Goal: Task Accomplishment & Management: Complete application form

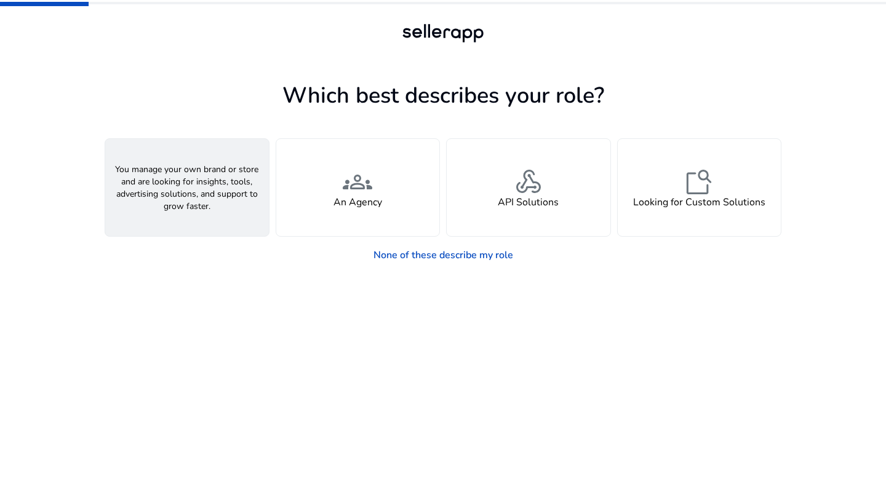
click at [221, 200] on div "person A Seller" at bounding box center [187, 187] width 164 height 97
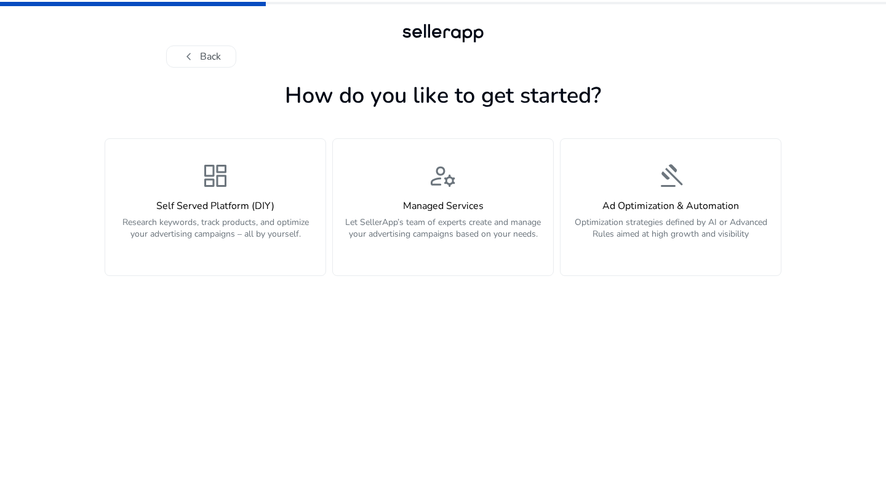
click at [221, 201] on h4 "Self Served Platform (DIY)" at bounding box center [216, 207] width 206 height 12
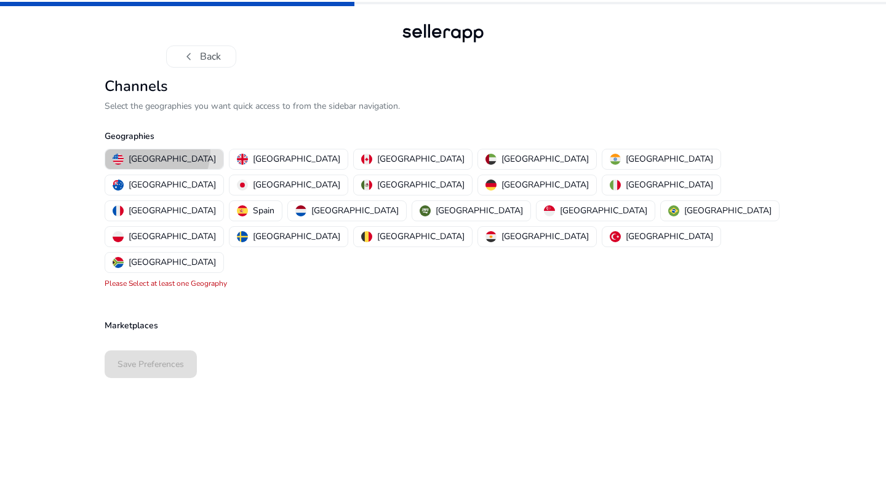
click at [156, 153] on button "[GEOGRAPHIC_DATA]" at bounding box center [164, 160] width 118 height 20
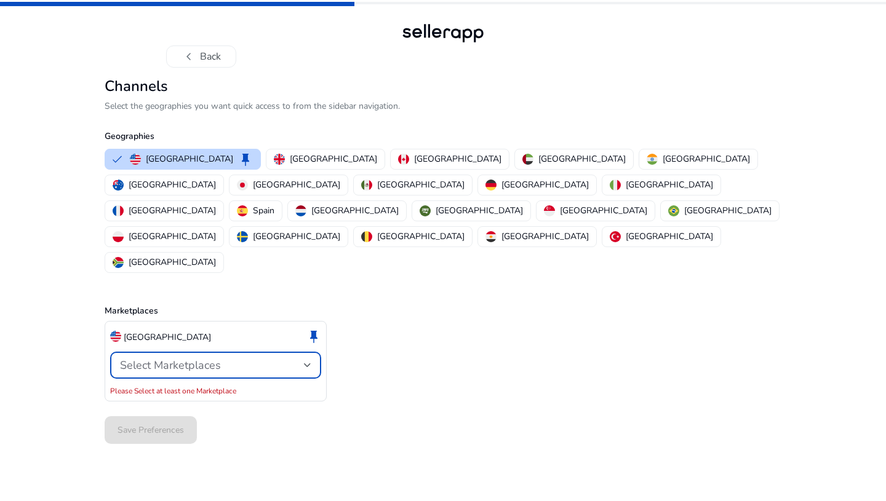
click at [201, 358] on span "Select Marketplaces" at bounding box center [170, 365] width 101 height 15
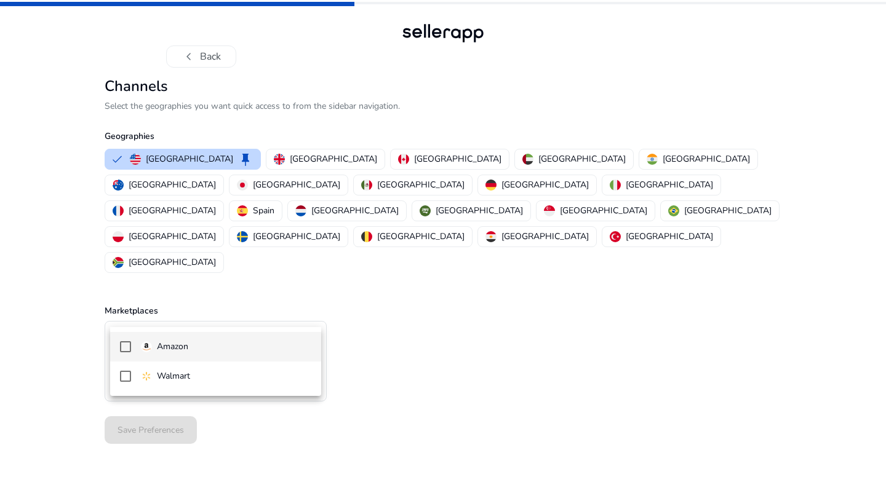
click at [191, 344] on span "Amazon" at bounding box center [226, 347] width 170 height 14
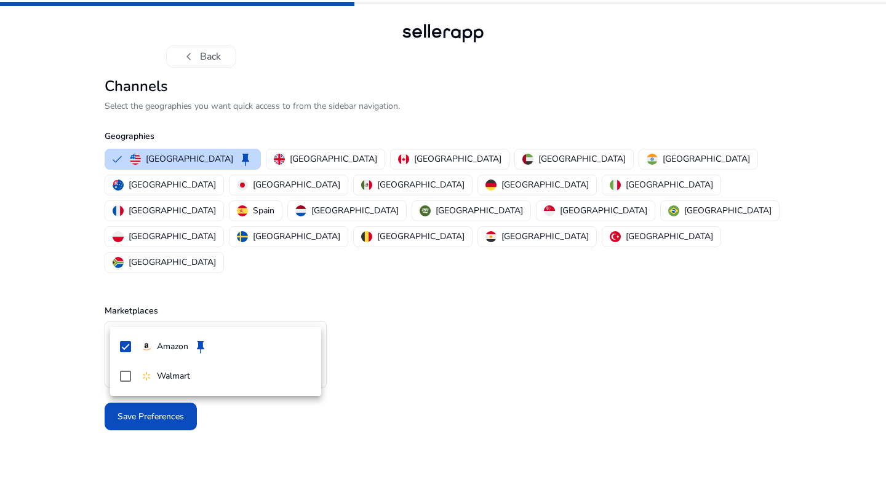
click at [0, 383] on div at bounding box center [443, 250] width 886 height 501
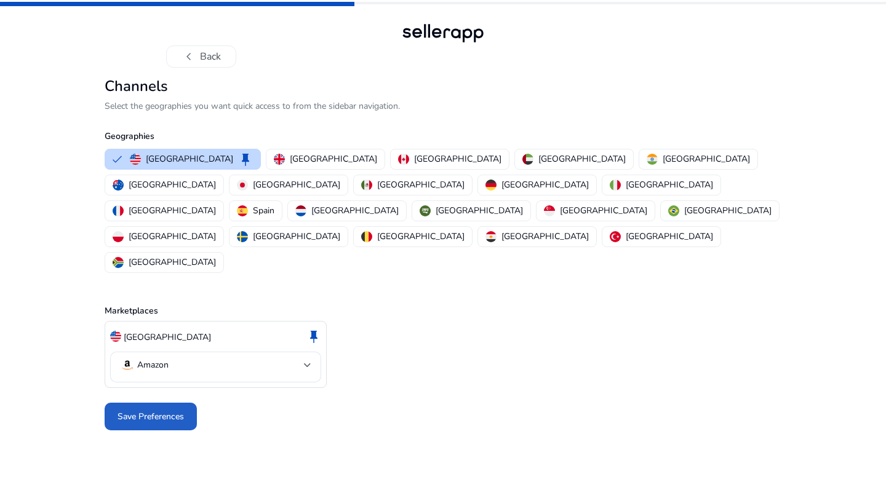
click at [170, 410] on span "Save Preferences" at bounding box center [151, 416] width 66 height 13
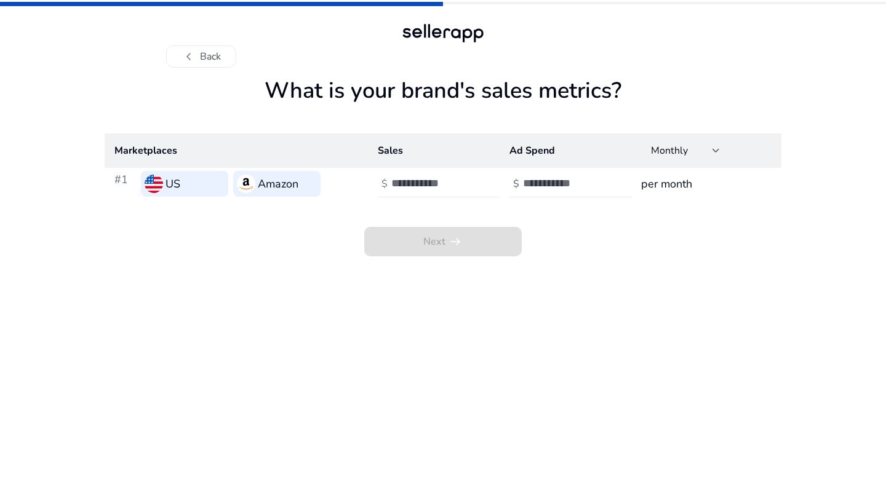
click at [441, 183] on input "number" at bounding box center [432, 184] width 83 height 14
click at [530, 190] on div at bounding box center [578, 183] width 111 height 27
type input "*"
click at [471, 180] on input "*" at bounding box center [432, 184] width 83 height 14
click at [535, 194] on div at bounding box center [578, 183] width 111 height 27
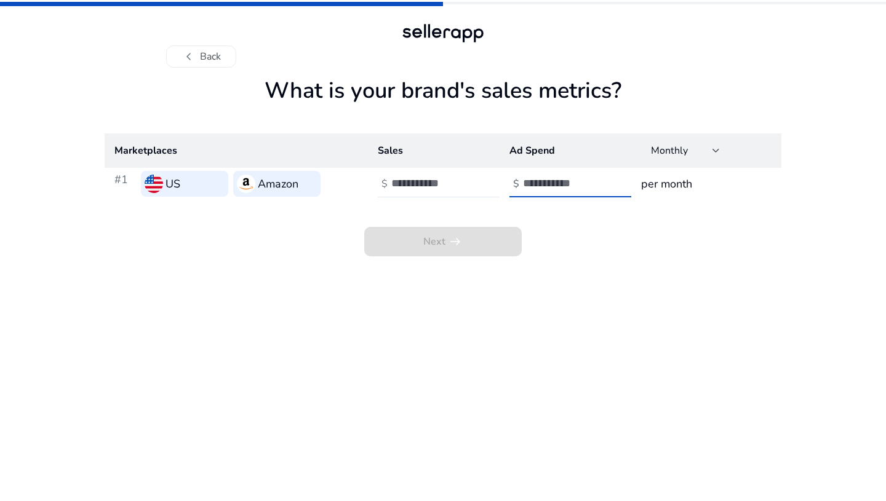
click at [519, 207] on div "Next arrow_right_alt" at bounding box center [443, 228] width 677 height 57
click at [488, 252] on span "Next arrow_right_alt" at bounding box center [443, 242] width 158 height 30
click at [439, 194] on div at bounding box center [446, 183] width 111 height 27
type input "*"
click at [532, 179] on input "number" at bounding box center [564, 184] width 83 height 14
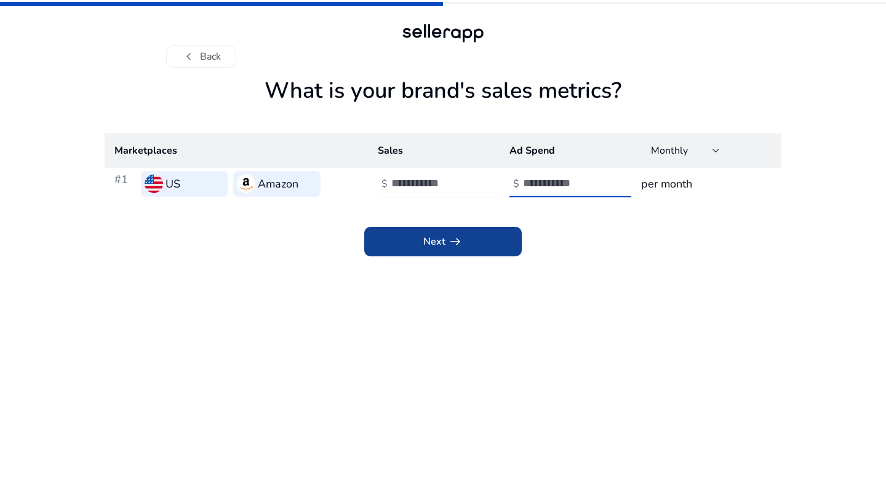
type input "*"
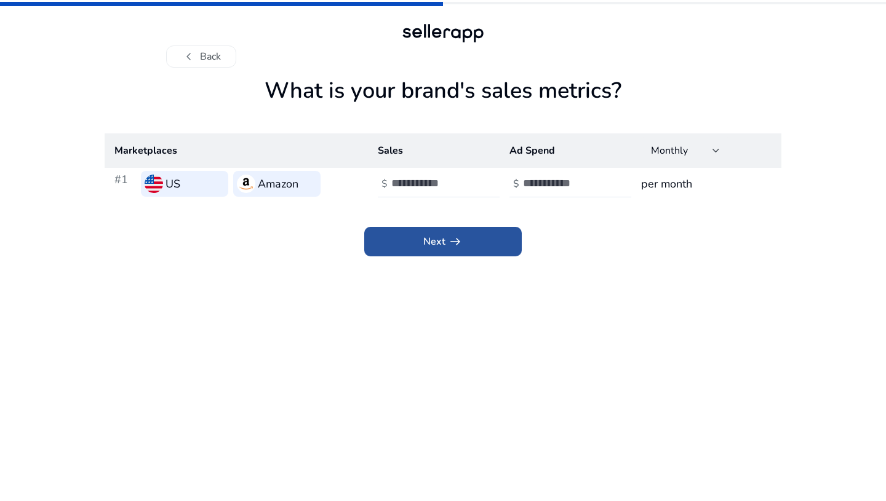
click at [471, 251] on span at bounding box center [443, 242] width 158 height 30
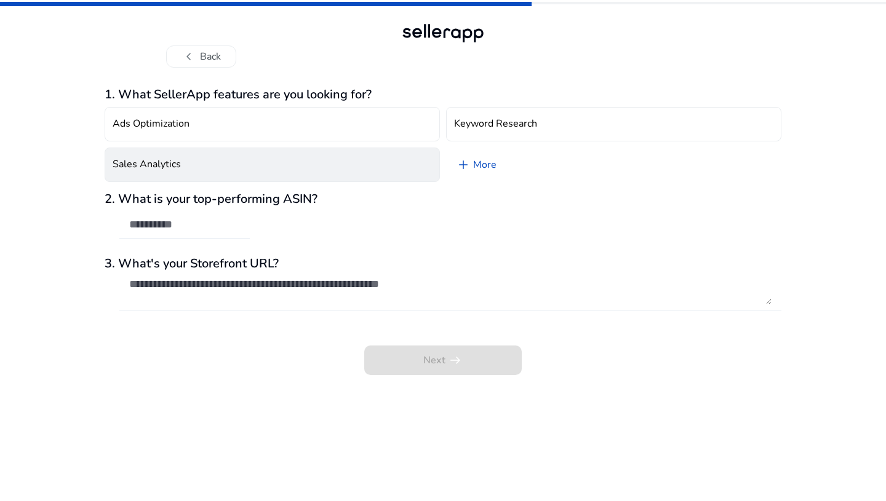
click at [324, 161] on button "Sales Analytics" at bounding box center [272, 165] width 335 height 34
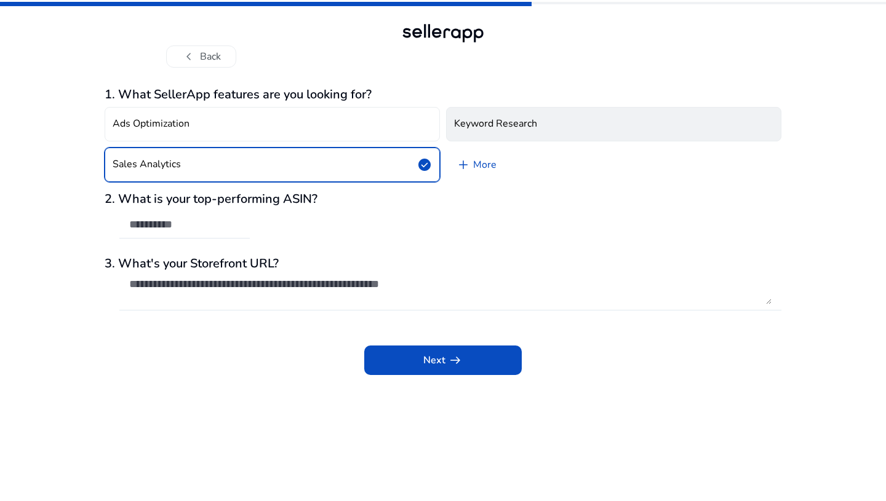
click at [613, 117] on button "Keyword Research" at bounding box center [613, 124] width 335 height 34
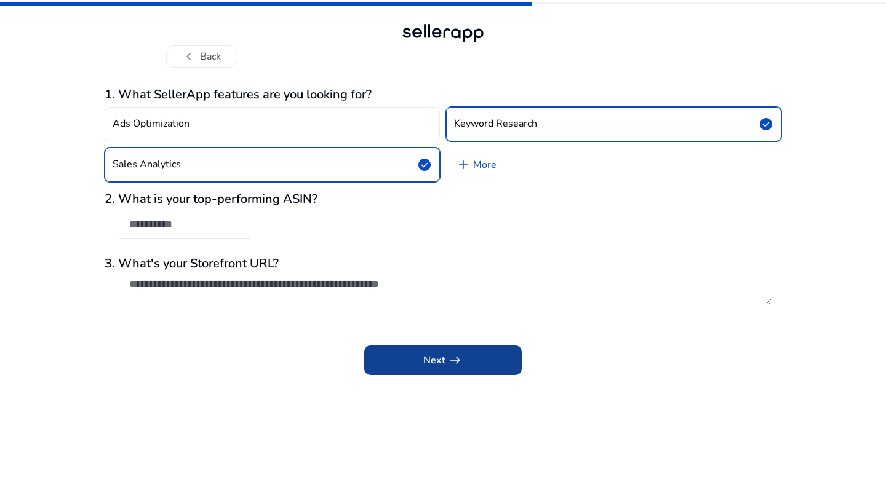
click at [400, 359] on span at bounding box center [443, 361] width 158 height 30
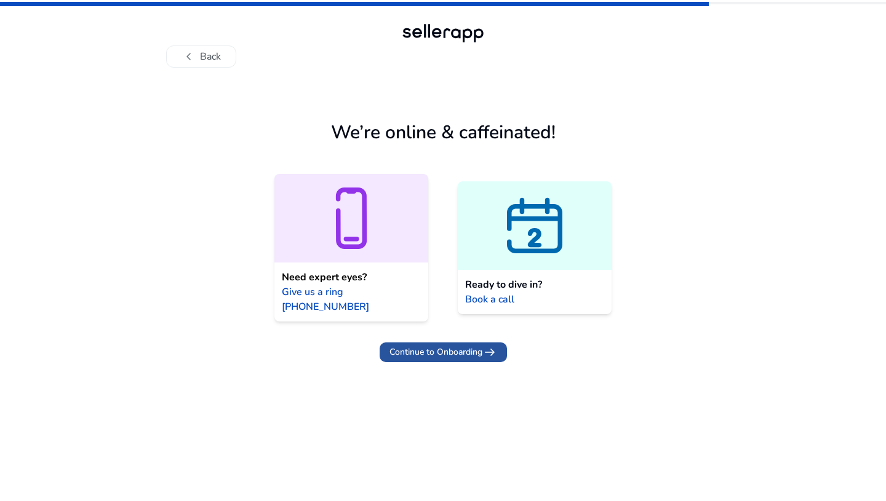
click at [448, 346] on span "Continue to Onboarding" at bounding box center [435, 352] width 93 height 13
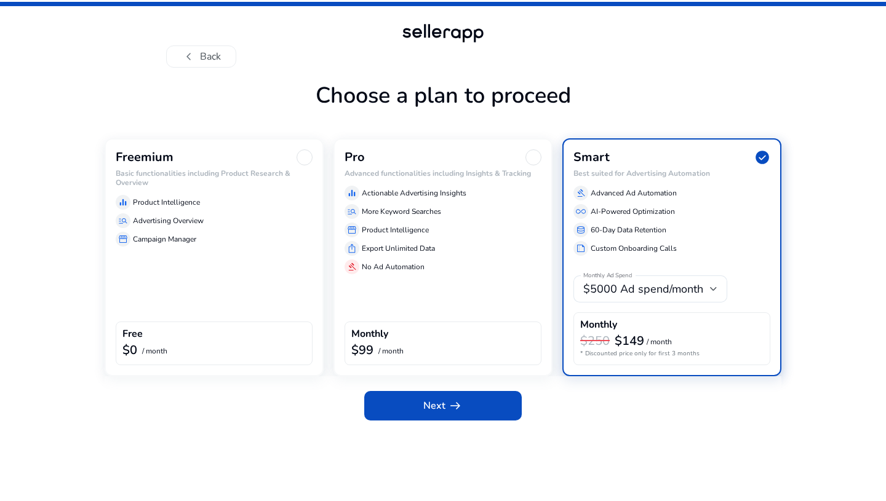
click at [281, 314] on div "Freemium Basic functionalities including Product Research & Overview equalizer …" at bounding box center [214, 257] width 219 height 238
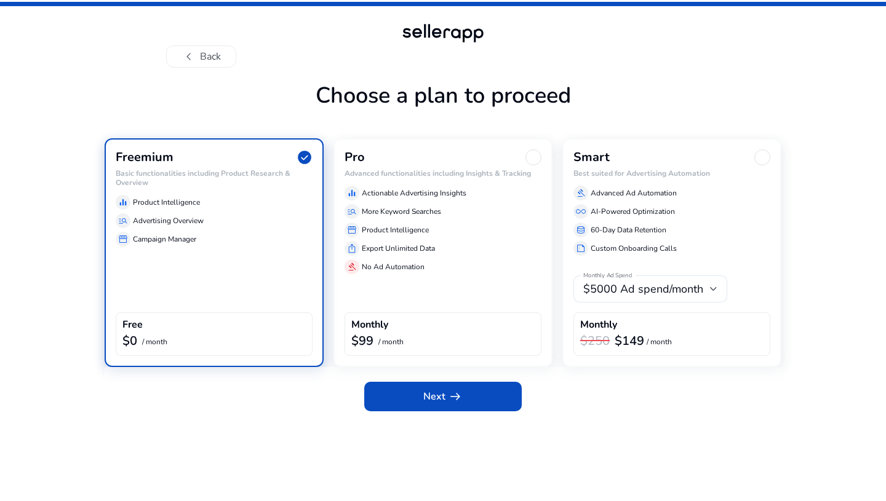
click at [431, 381] on div "Next arrow_right_alt" at bounding box center [443, 394] width 677 height 54
click at [453, 389] on span "arrow_right_alt" at bounding box center [455, 396] width 15 height 15
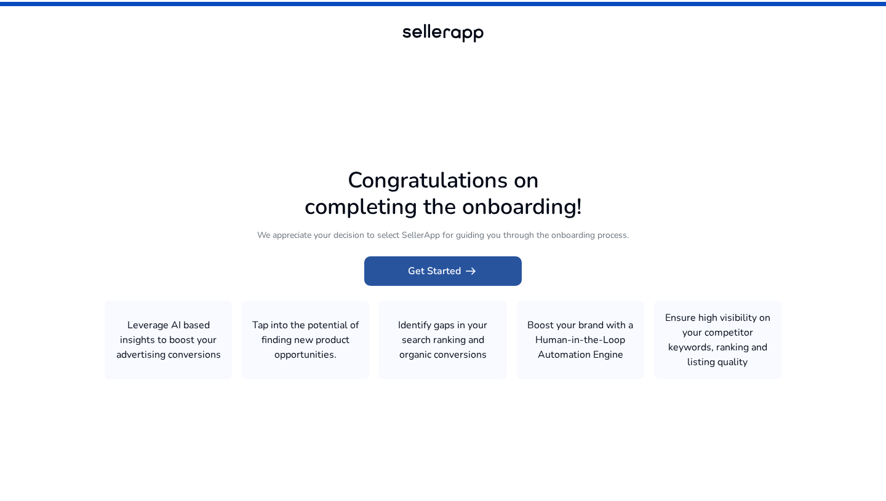
click at [505, 281] on span at bounding box center [443, 272] width 158 height 30
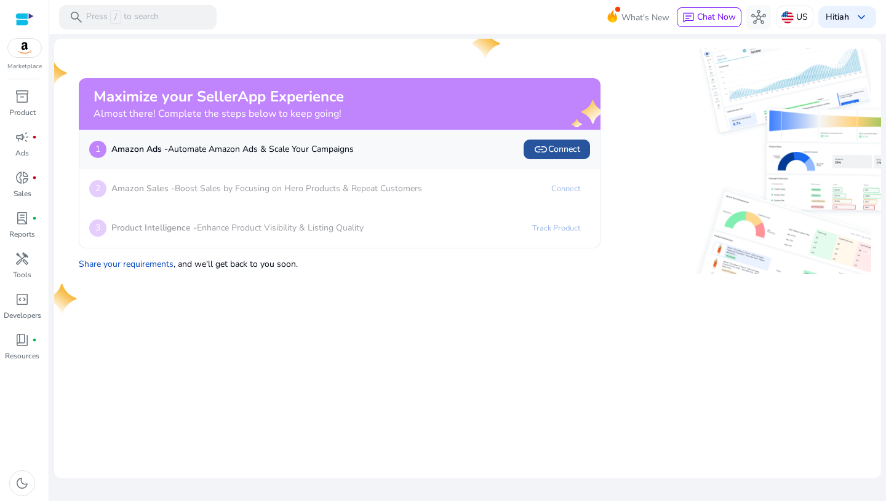
click at [565, 148] on span "link Connect" at bounding box center [556, 149] width 47 height 15
click at [290, 190] on p "Amazon Sales - Boost Sales by Focusing on Hero Products & Repeat Customers" at bounding box center [266, 188] width 311 height 13
click at [11, 191] on link "donut_small fiber_manual_record Sales" at bounding box center [22, 188] width 44 height 41
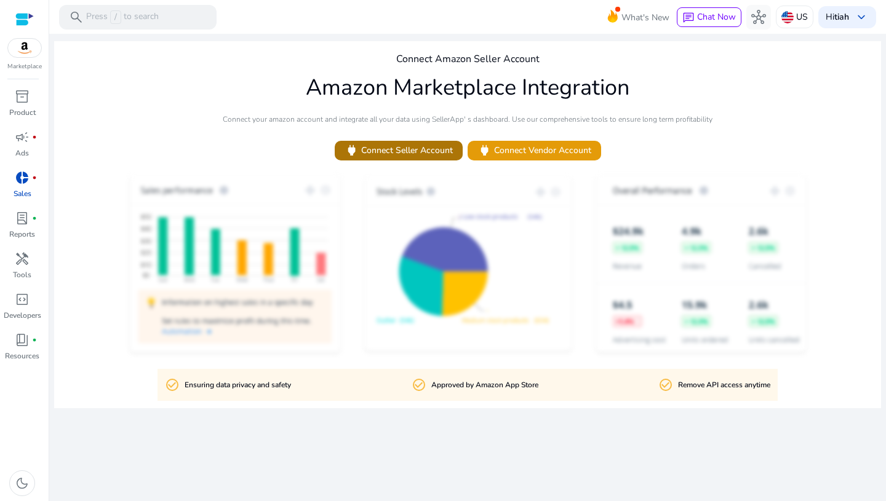
click at [409, 157] on span "power Connect Seller Account" at bounding box center [399, 150] width 108 height 14
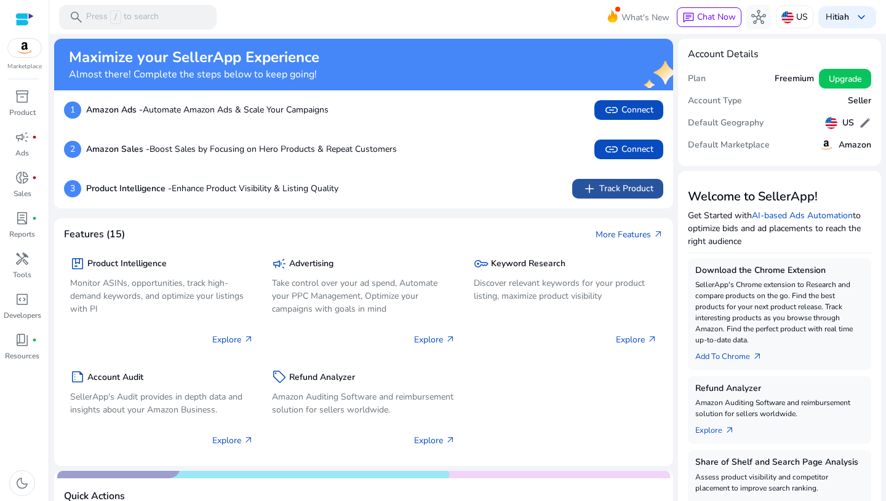
click at [583, 185] on span "add" at bounding box center [589, 189] width 15 height 15
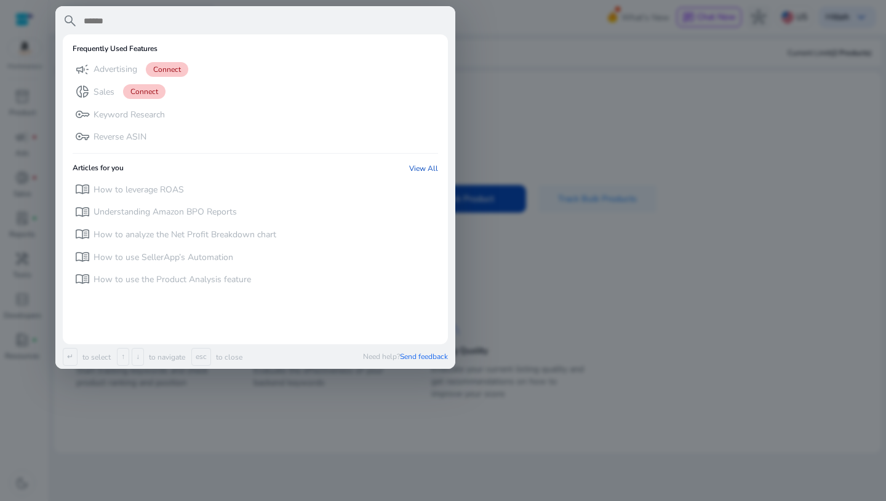
click at [556, 111] on div at bounding box center [443, 250] width 886 height 501
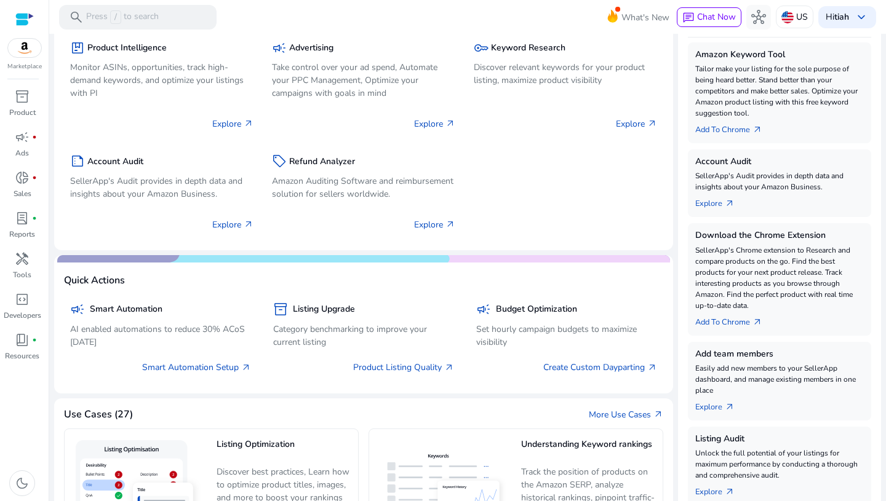
scroll to position [221, 0]
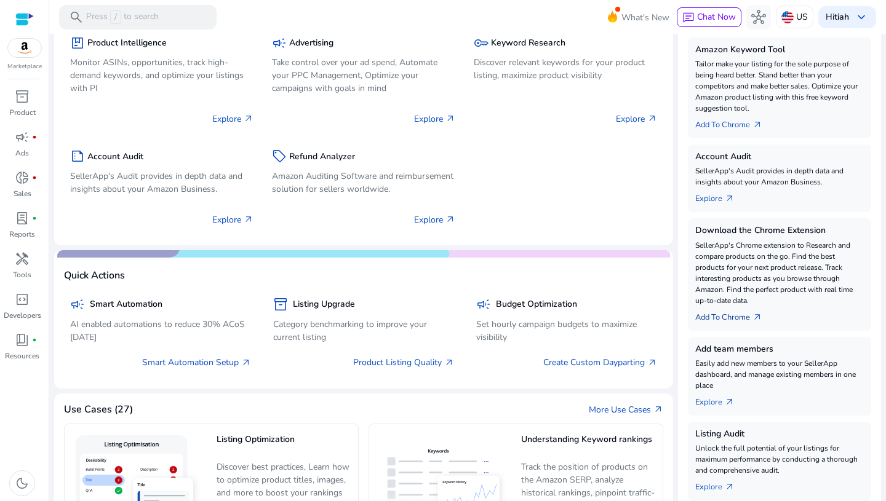
click at [746, 314] on link "Add To Chrome arrow_outward" at bounding box center [733, 314] width 77 height 17
click at [715, 316] on link "Add To Chrome arrow_outward" at bounding box center [733, 314] width 77 height 17
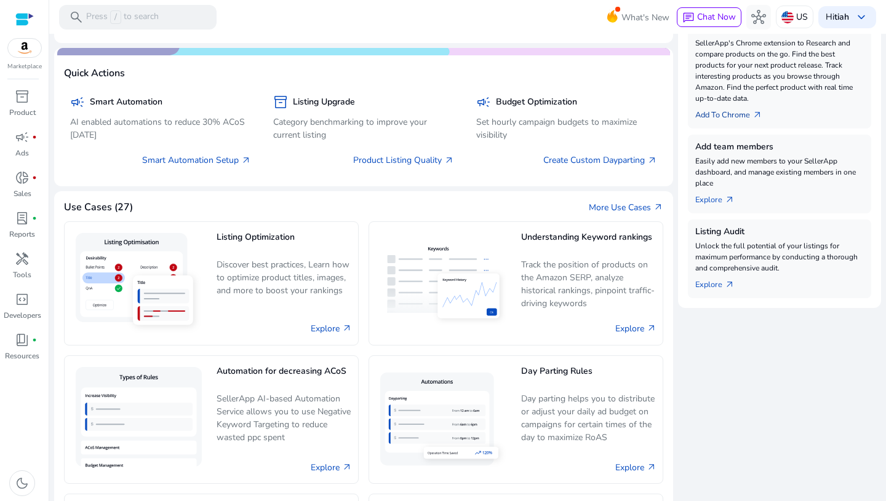
scroll to position [0, 0]
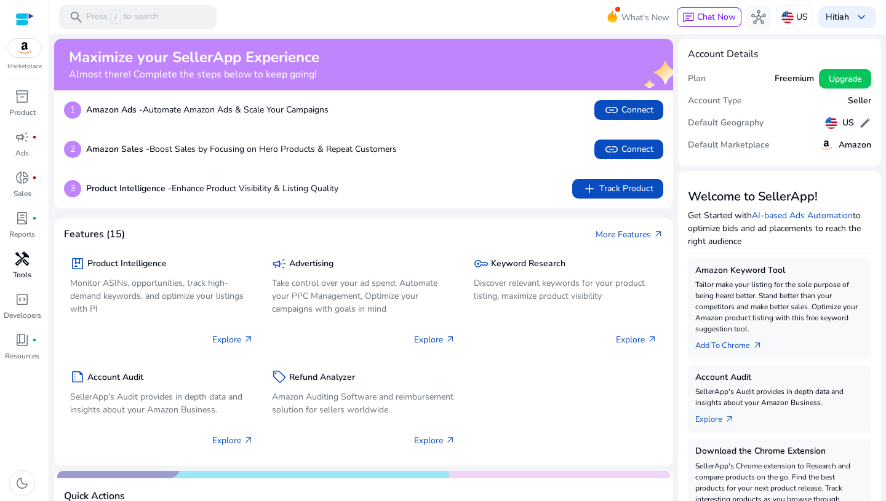
click at [31, 261] on div "handyman" at bounding box center [22, 259] width 34 height 20
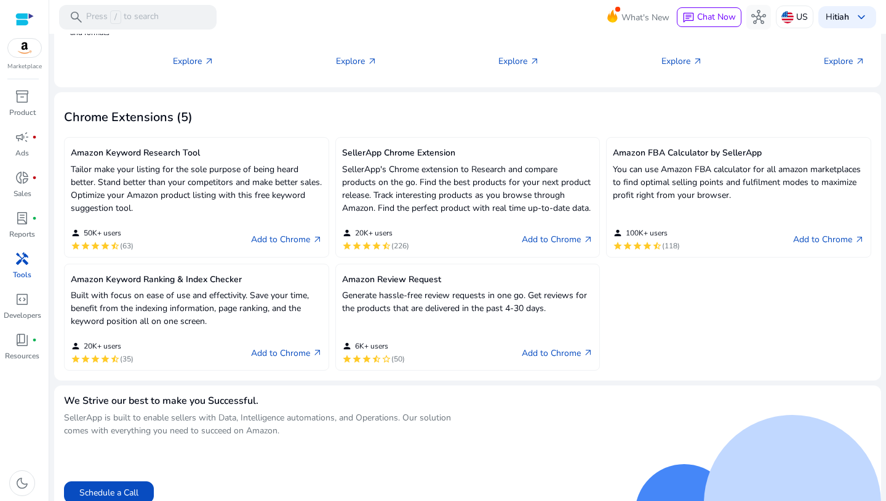
scroll to position [288, 0]
click at [815, 246] on link "Add to Chrome arrow_outward" at bounding box center [828, 238] width 71 height 15
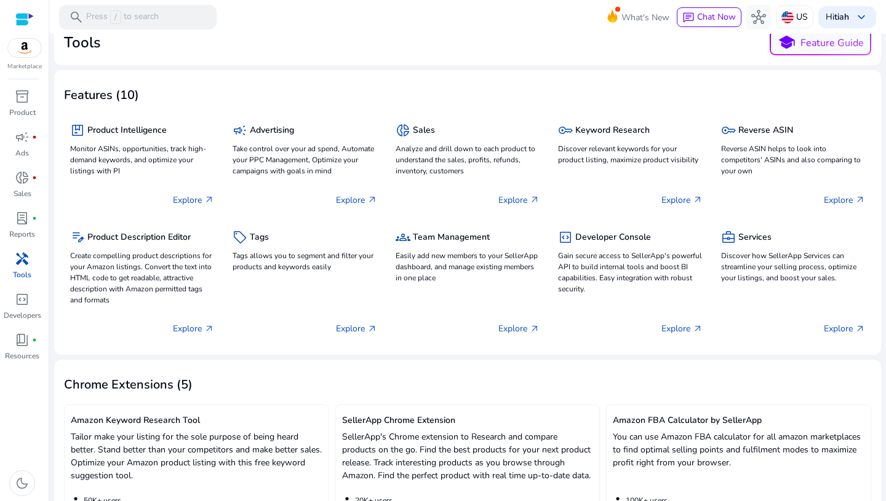
scroll to position [18, 0]
